Goal: Task Accomplishment & Management: Manage account settings

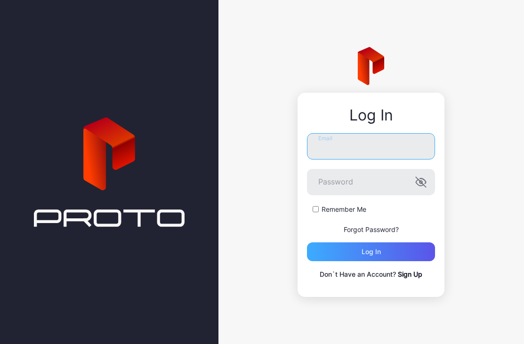
type input "**********"
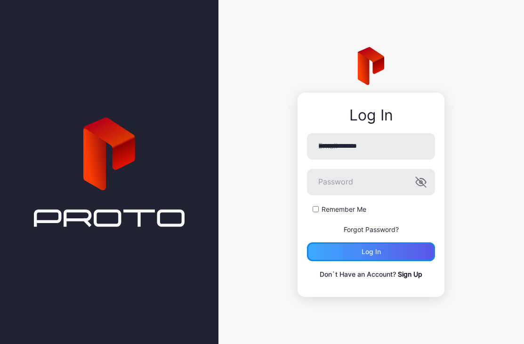
click at [365, 250] on div "Log in" at bounding box center [371, 252] width 19 height 8
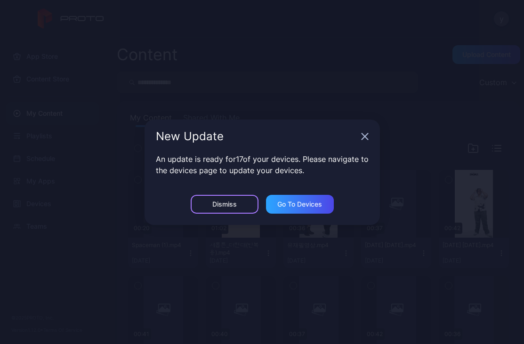
click at [222, 199] on div "Dismiss" at bounding box center [225, 204] width 68 height 19
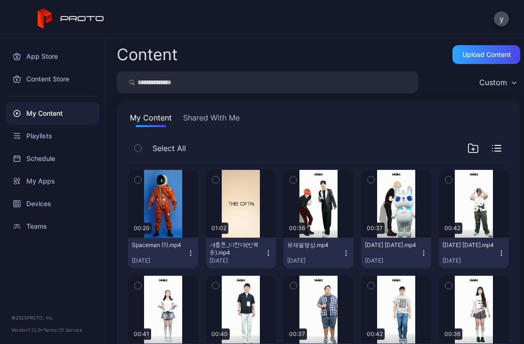
click at [216, 41] on div "Content Upload Content Custom My Content Shared With Me Select All Preview 00:2…" at bounding box center [314, 191] width 419 height 307
click at [87, 18] on icon at bounding box center [71, 18] width 67 height 21
click at [84, 16] on icon at bounding box center [71, 18] width 67 height 21
click at [44, 115] on div "My Content" at bounding box center [53, 113] width 94 height 23
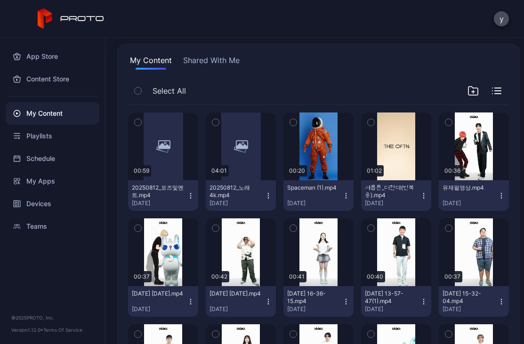
scroll to position [58, 0]
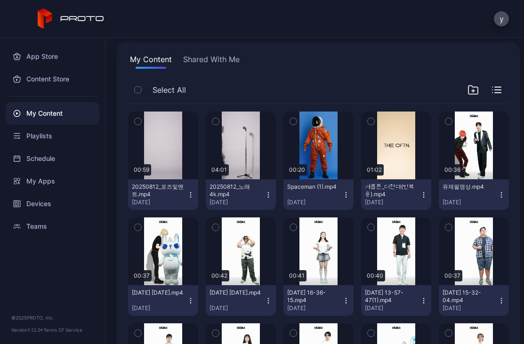
click at [212, 117] on icon "button" at bounding box center [215, 121] width 7 height 10
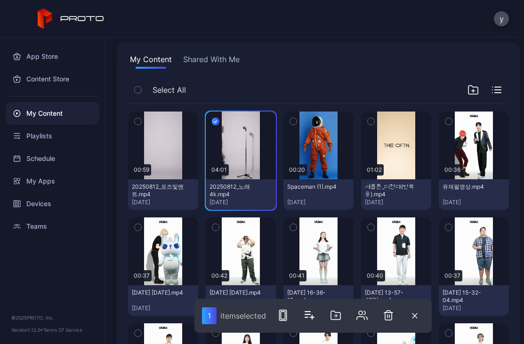
click at [139, 118] on icon "button" at bounding box center [138, 121] width 7 height 10
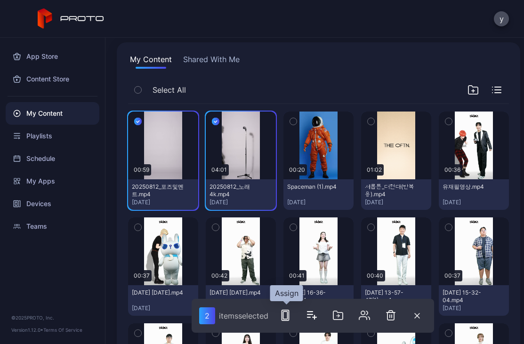
click at [291, 319] on icon "button" at bounding box center [285, 315] width 11 height 11
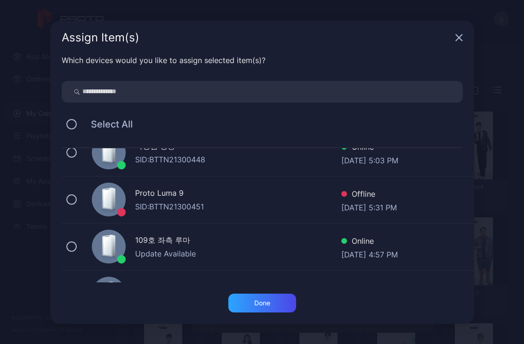
scroll to position [66, 0]
click at [70, 245] on button at bounding box center [71, 246] width 10 height 10
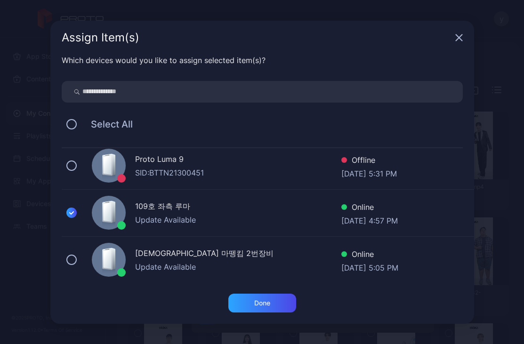
scroll to position [101, 0]
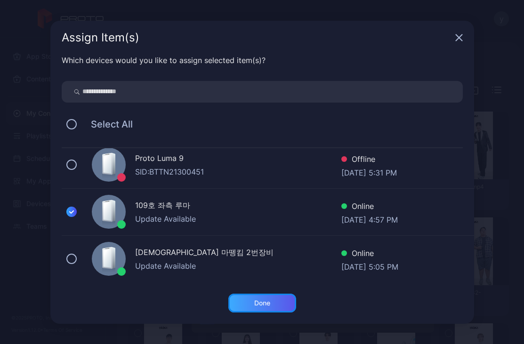
click at [267, 300] on div "Done" at bounding box center [262, 303] width 16 height 8
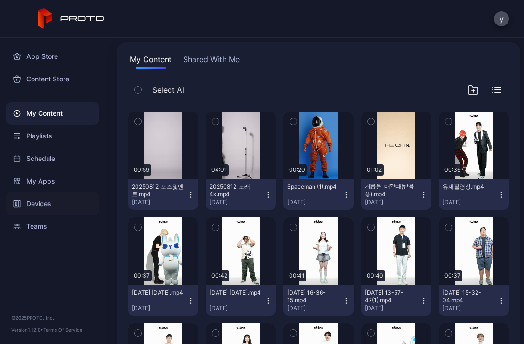
click at [43, 201] on div "Devices" at bounding box center [53, 204] width 94 height 23
